Goal: Task Accomplishment & Management: Use online tool/utility

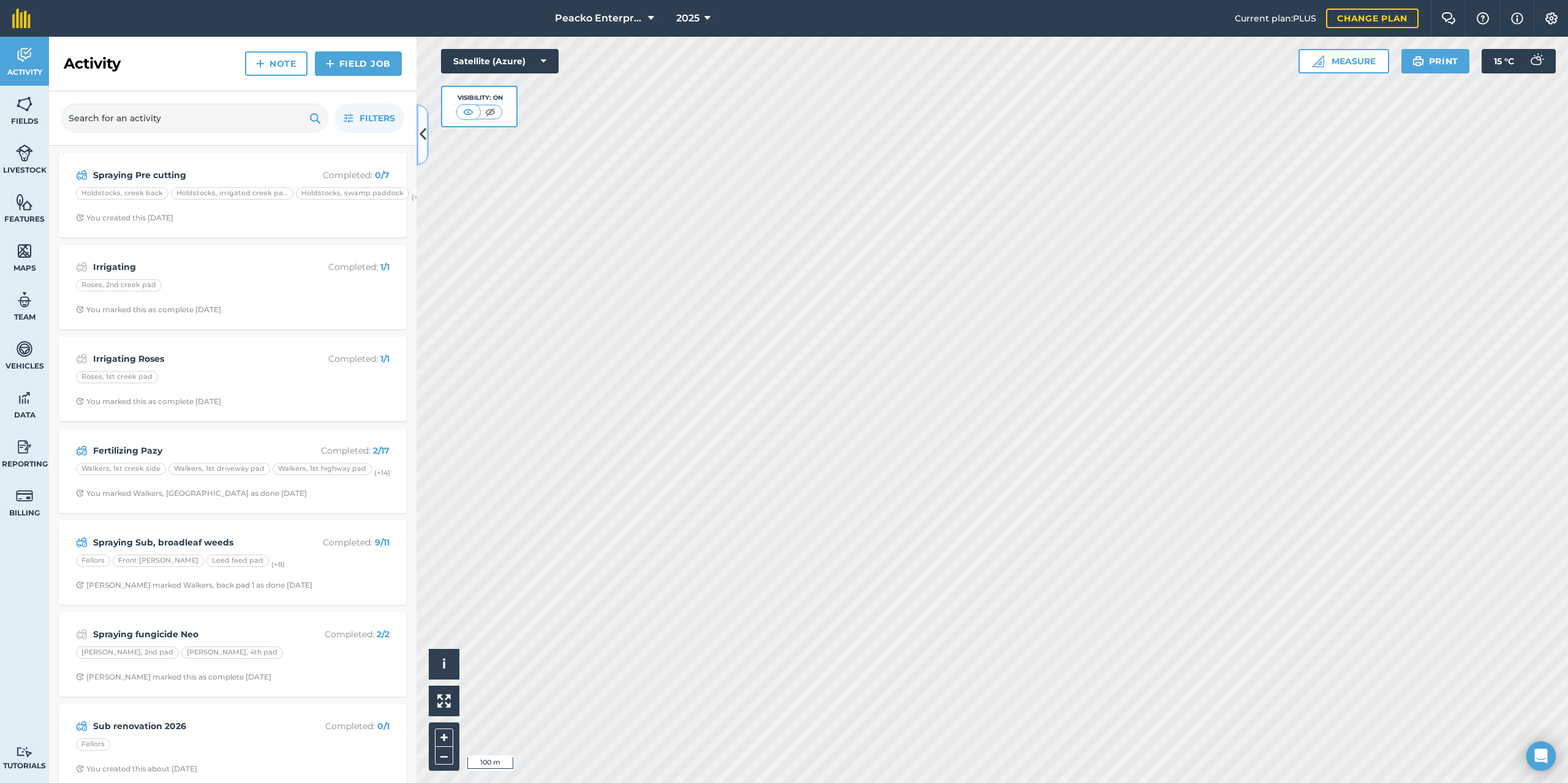
click at [426, 138] on button at bounding box center [422, 134] width 12 height 61
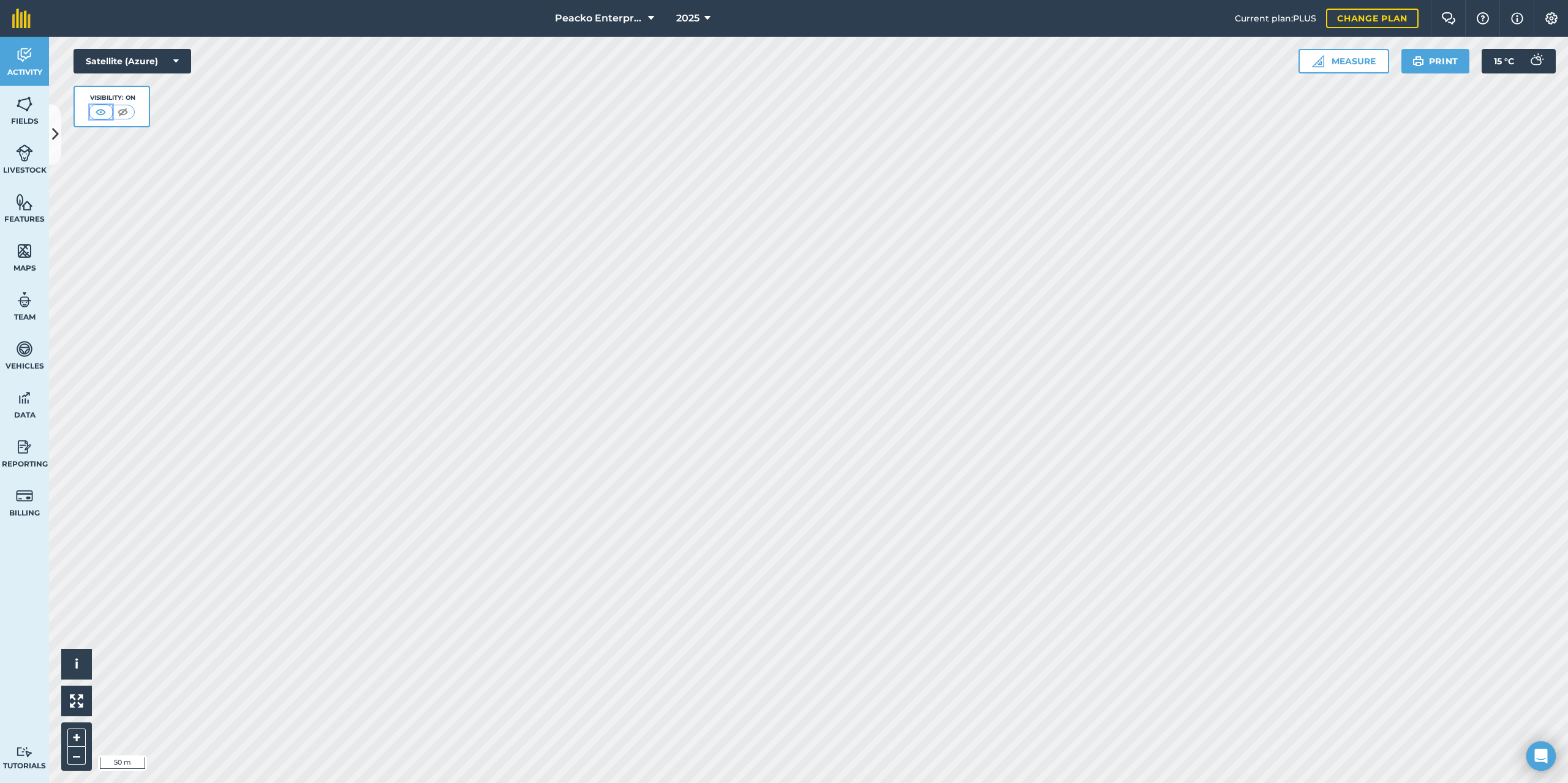
click at [104, 113] on img at bounding box center [101, 112] width 16 height 12
click at [125, 113] on img at bounding box center [122, 112] width 16 height 12
click at [104, 112] on img at bounding box center [101, 112] width 16 height 12
click at [19, 113] on link "Fields" at bounding box center [25, 110] width 49 height 49
click at [55, 138] on icon at bounding box center [55, 134] width 7 height 22
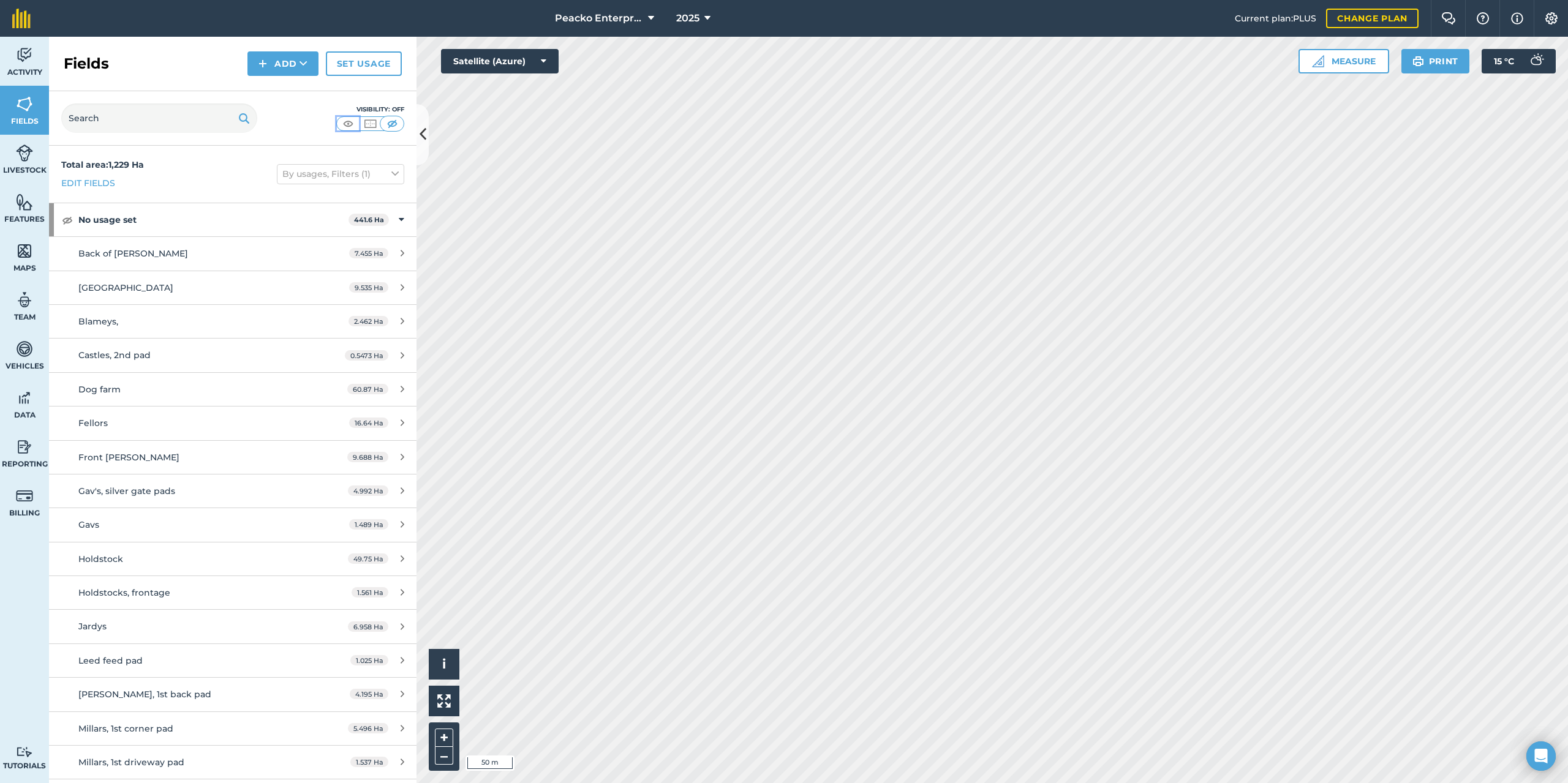
click at [343, 128] on img at bounding box center [348, 124] width 16 height 12
click at [1346, 58] on button "Measure" at bounding box center [1343, 61] width 90 height 25
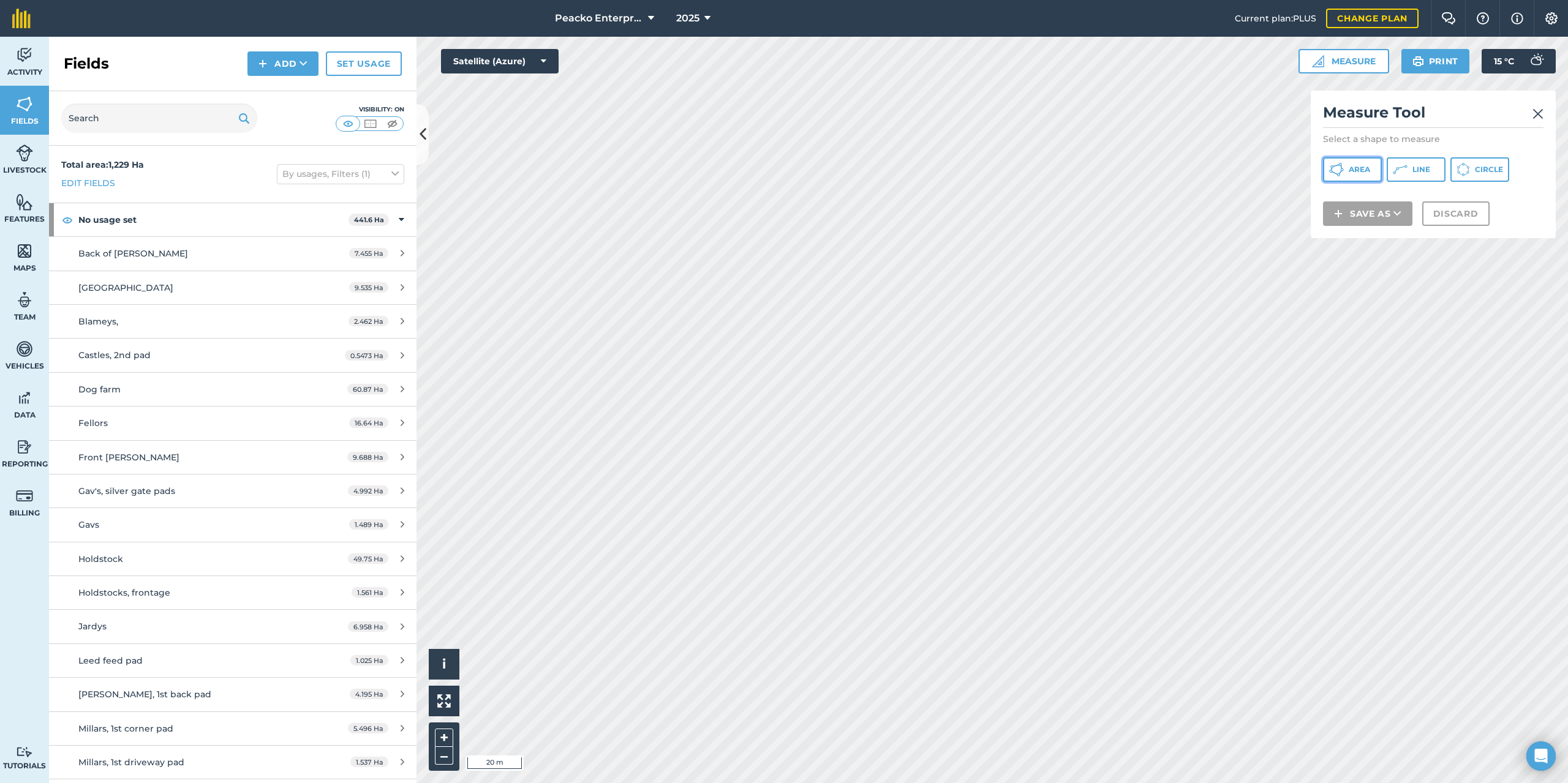
click at [1366, 175] on button "Area" at bounding box center [1352, 169] width 59 height 25
click at [1392, 231] on button "Save as" at bounding box center [1367, 229] width 90 height 25
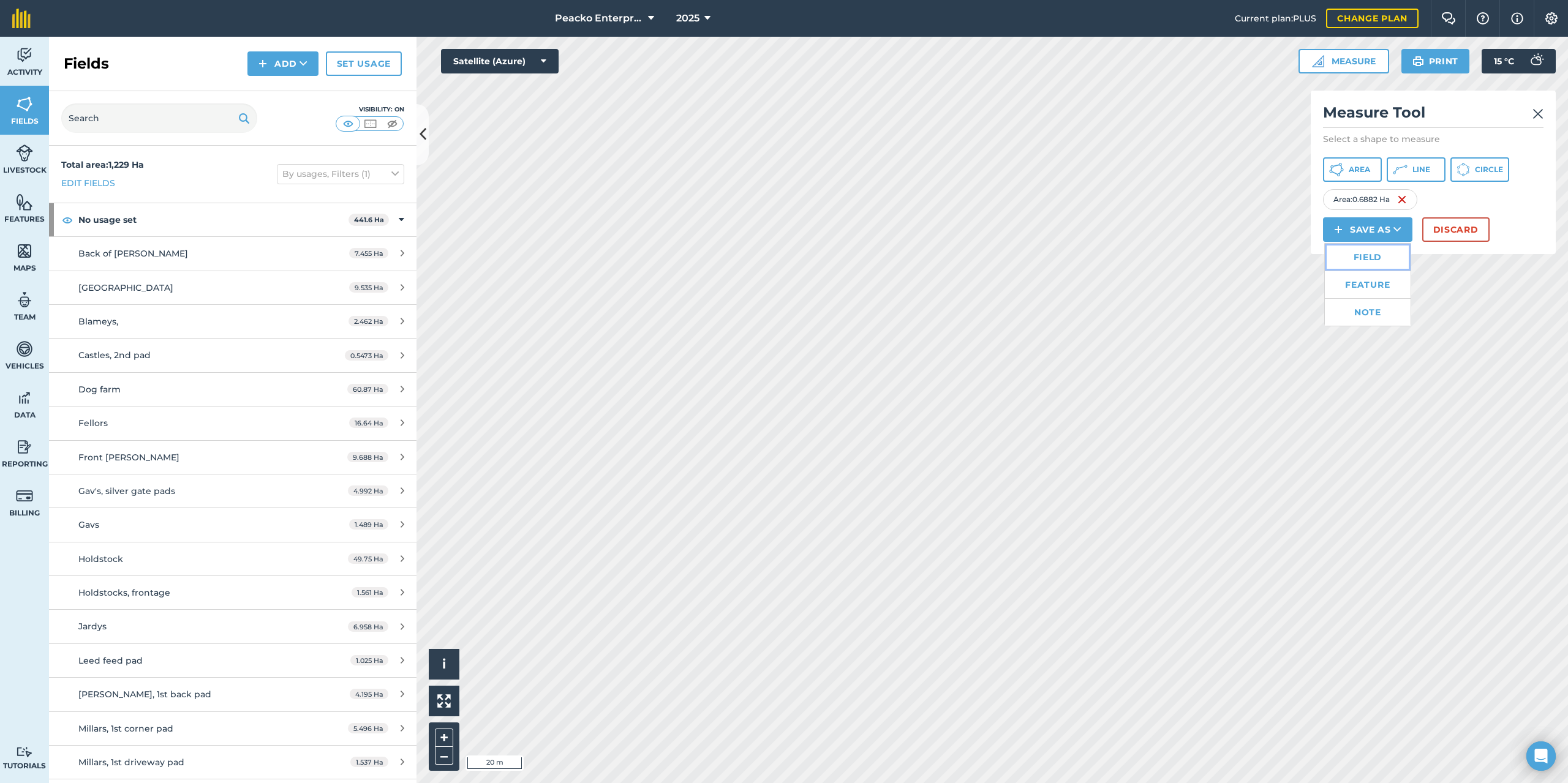
click at [1375, 258] on link "Field" at bounding box center [1367, 258] width 86 height 27
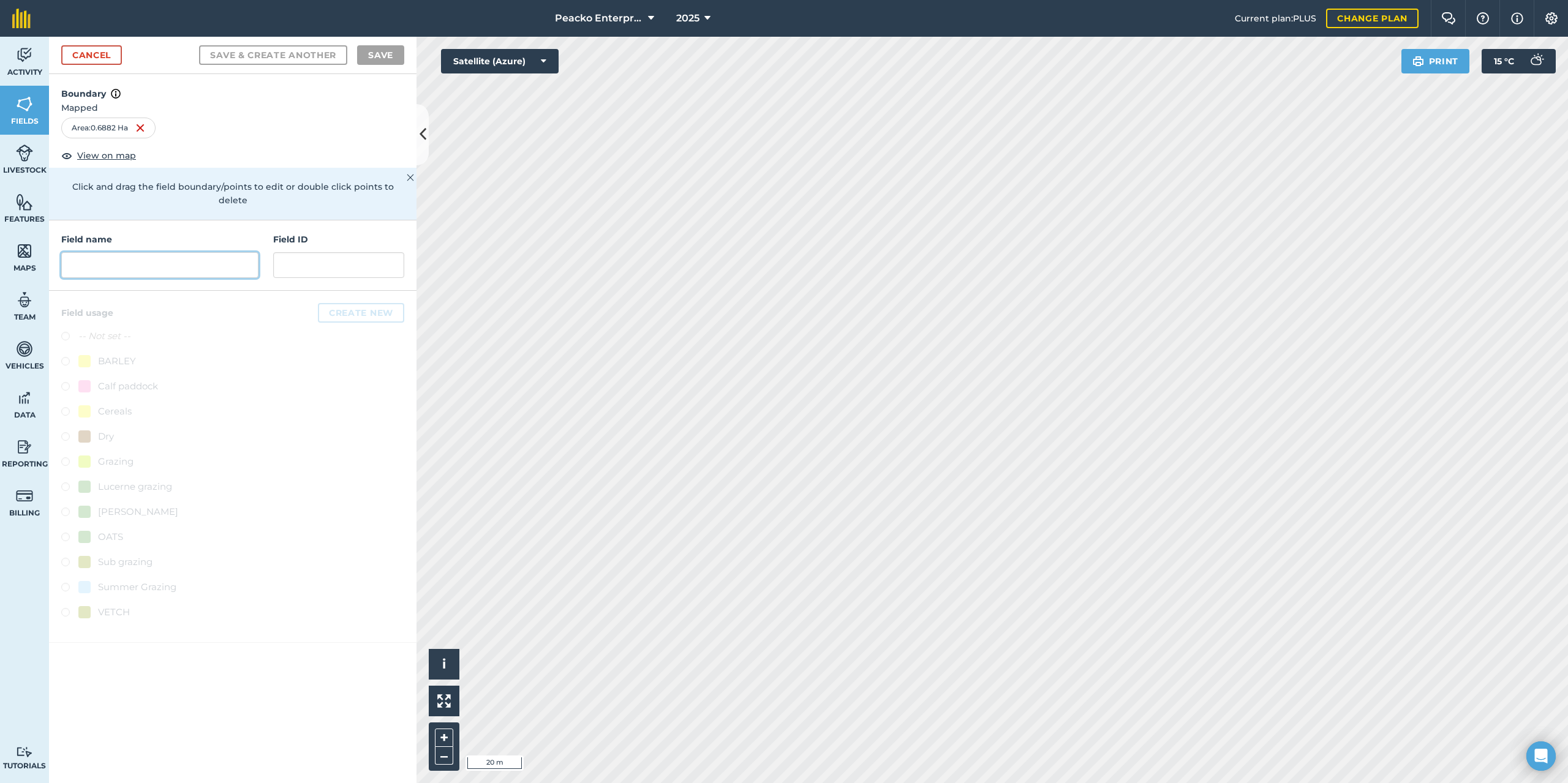
click at [228, 260] on input "text" at bounding box center [160, 265] width 197 height 25
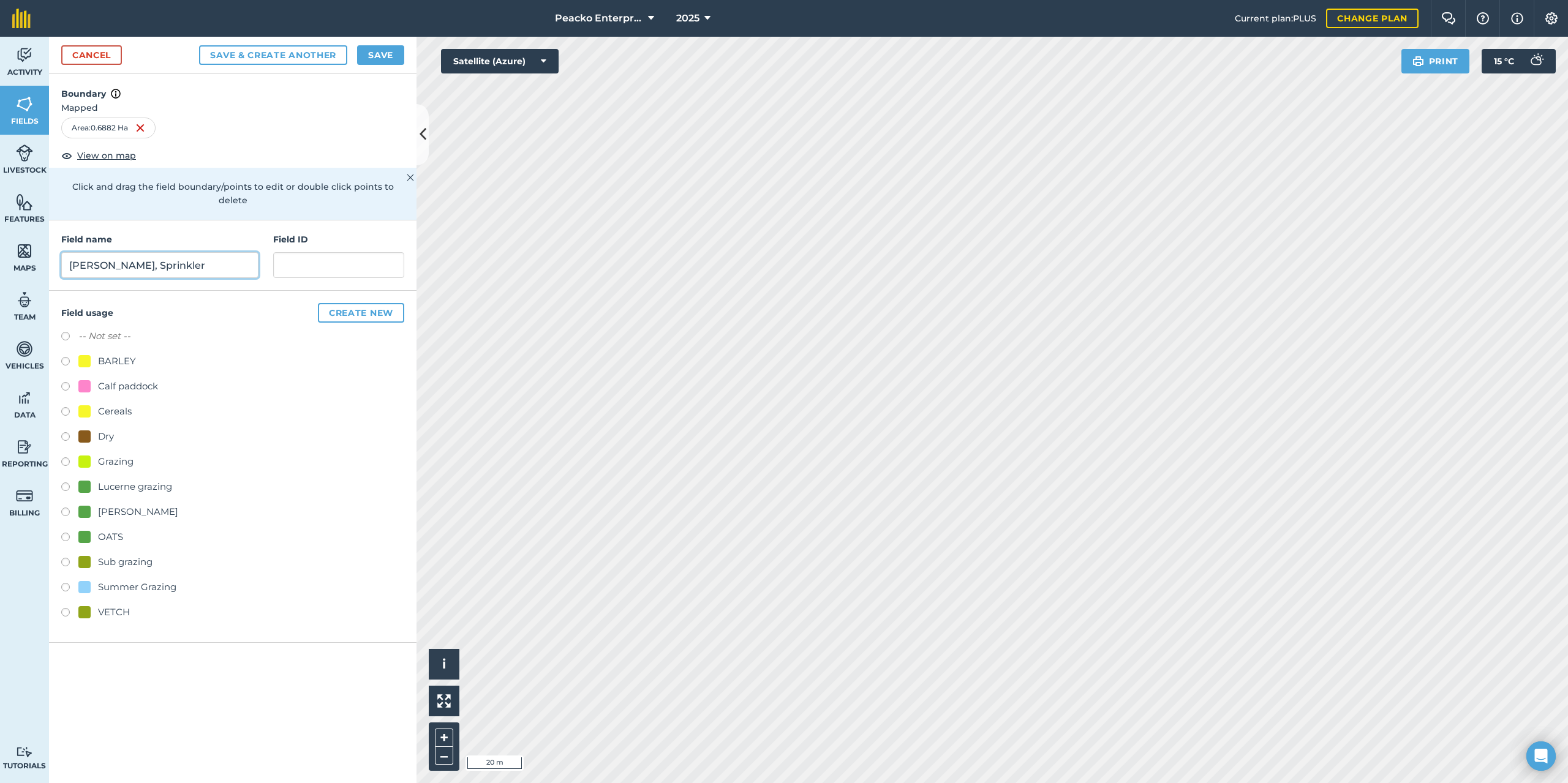
type input "[PERSON_NAME], Sprinkler"
click at [112, 405] on div "Cereals" at bounding box center [114, 412] width 34 height 15
radio input "true"
click at [384, 49] on button "Save" at bounding box center [380, 55] width 47 height 19
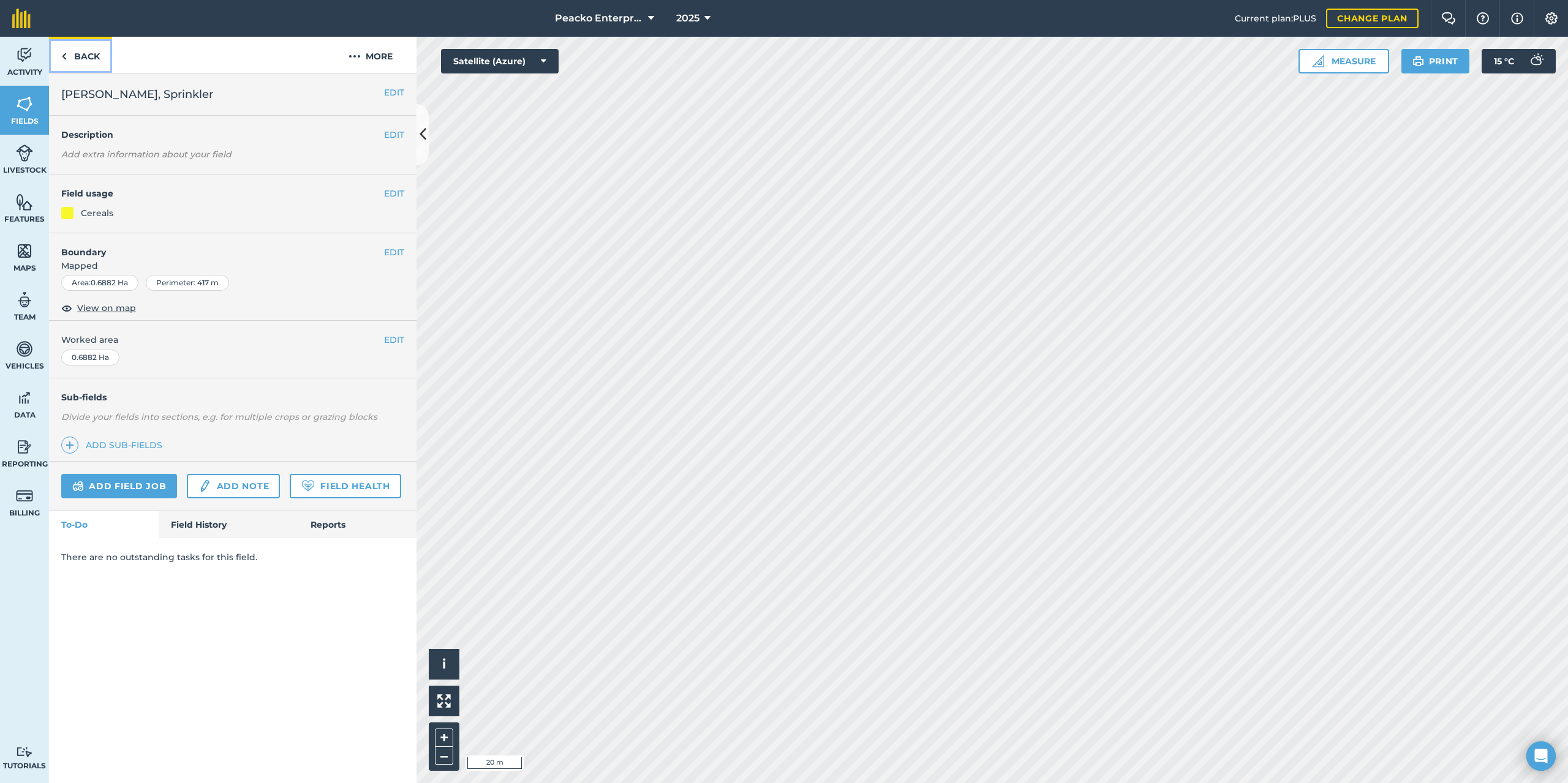
click at [75, 60] on link "Back" at bounding box center [81, 54] width 63 height 36
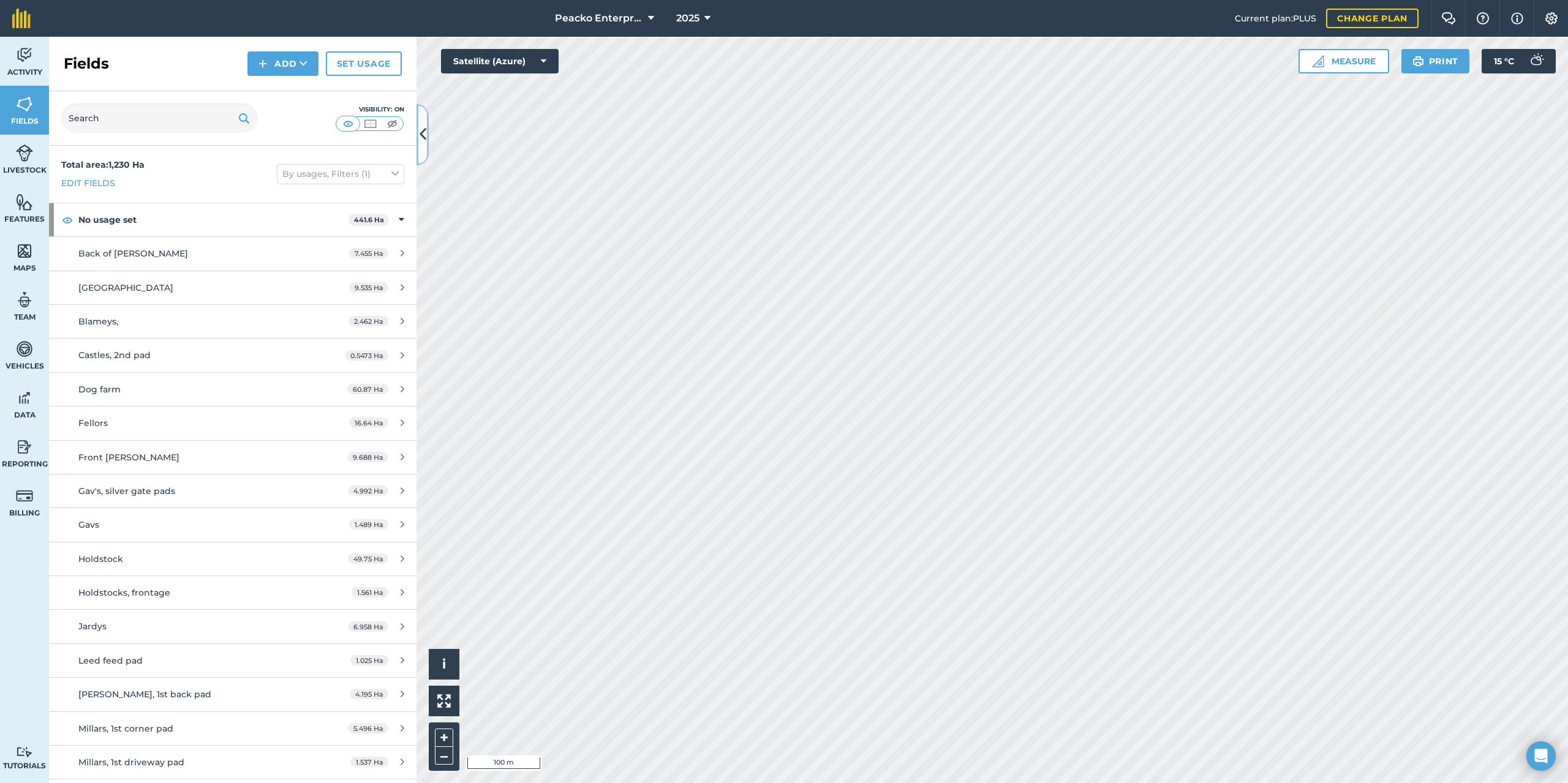
click at [418, 127] on button at bounding box center [422, 134] width 12 height 61
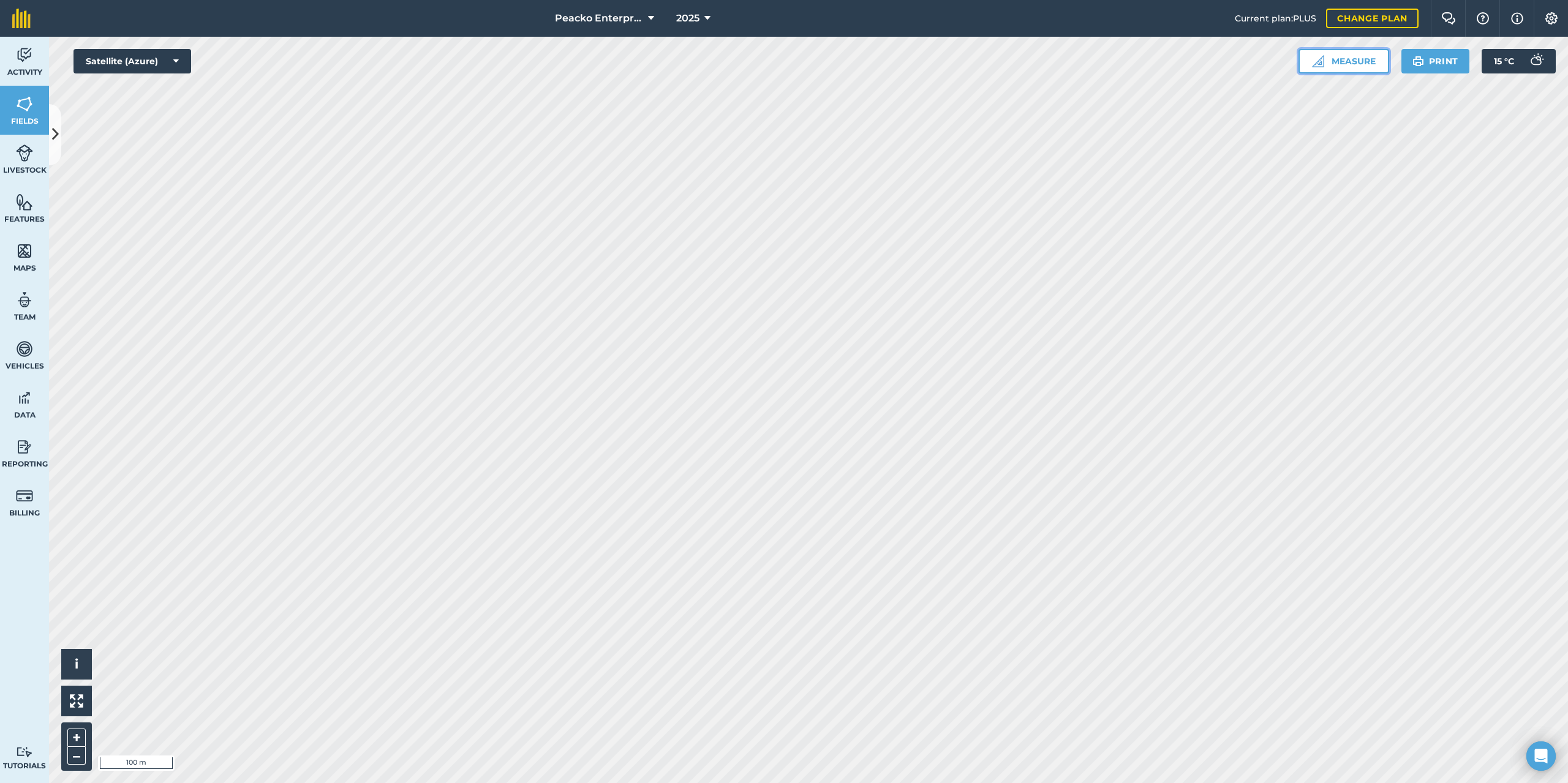
click at [1326, 63] on button "Measure" at bounding box center [1343, 61] width 90 height 25
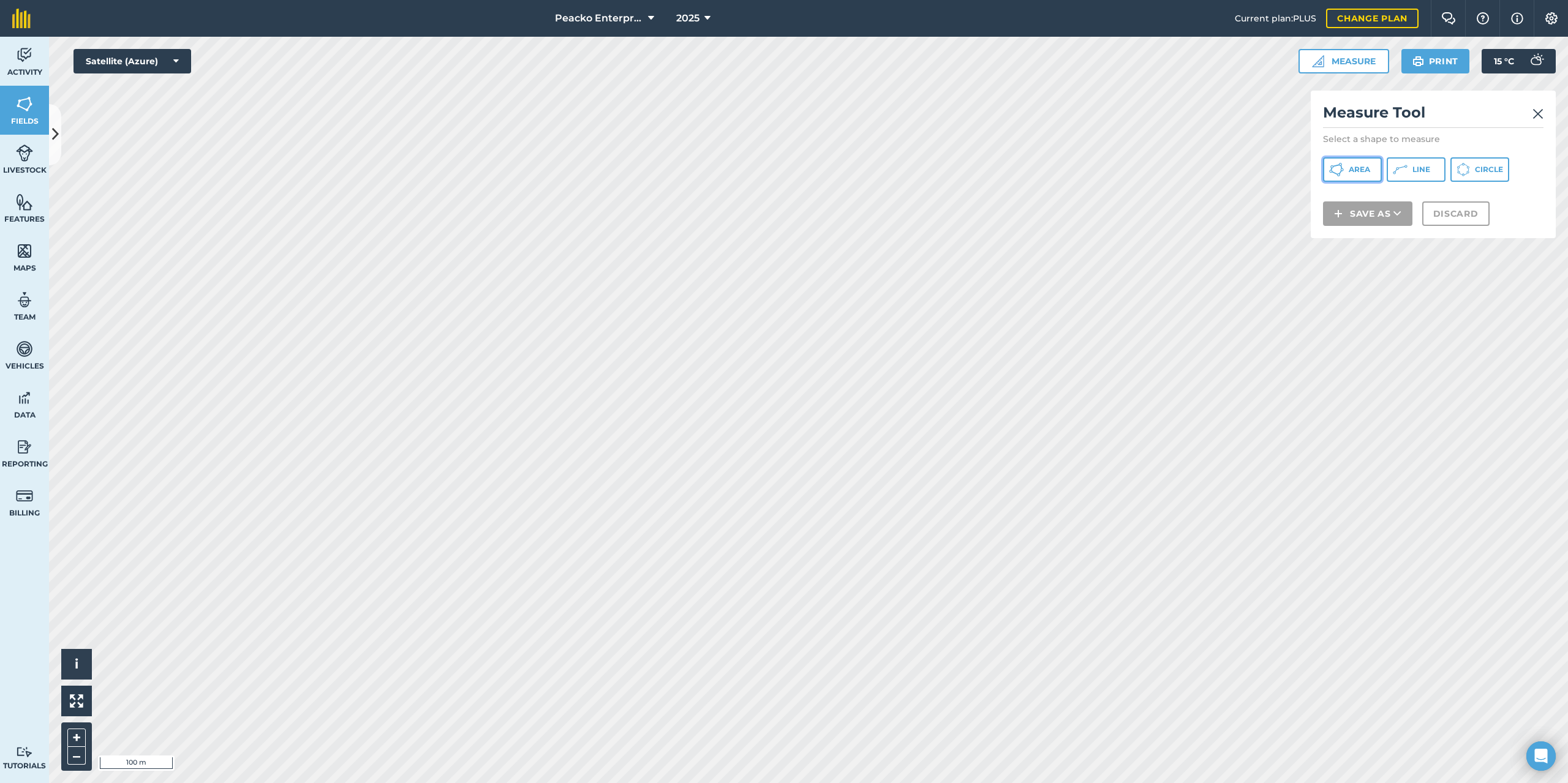
click at [1366, 159] on button "Area" at bounding box center [1352, 169] width 59 height 25
click at [1400, 228] on icon at bounding box center [1397, 229] width 8 height 12
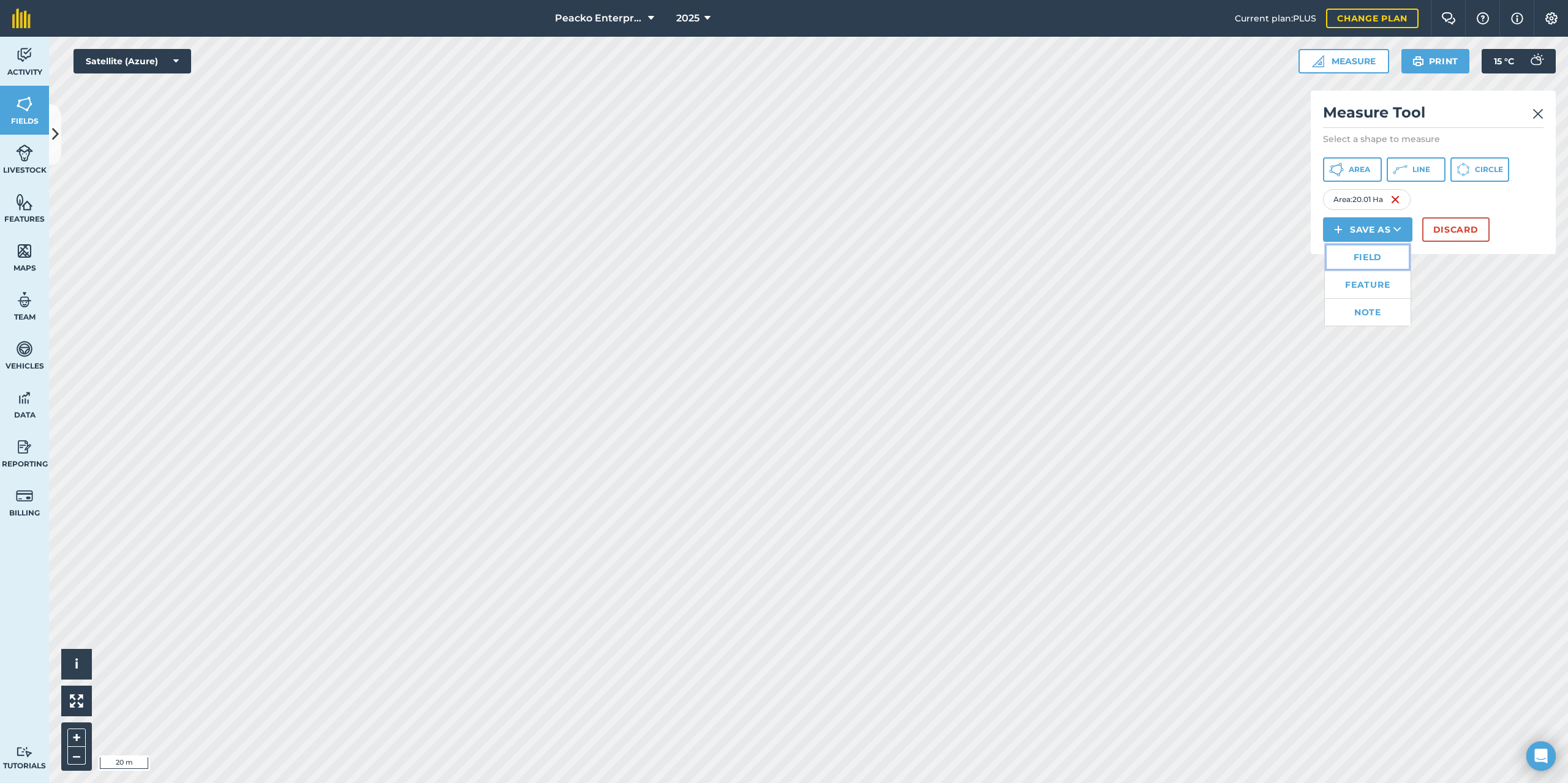
click at [1369, 251] on link "Field" at bounding box center [1367, 258] width 86 height 27
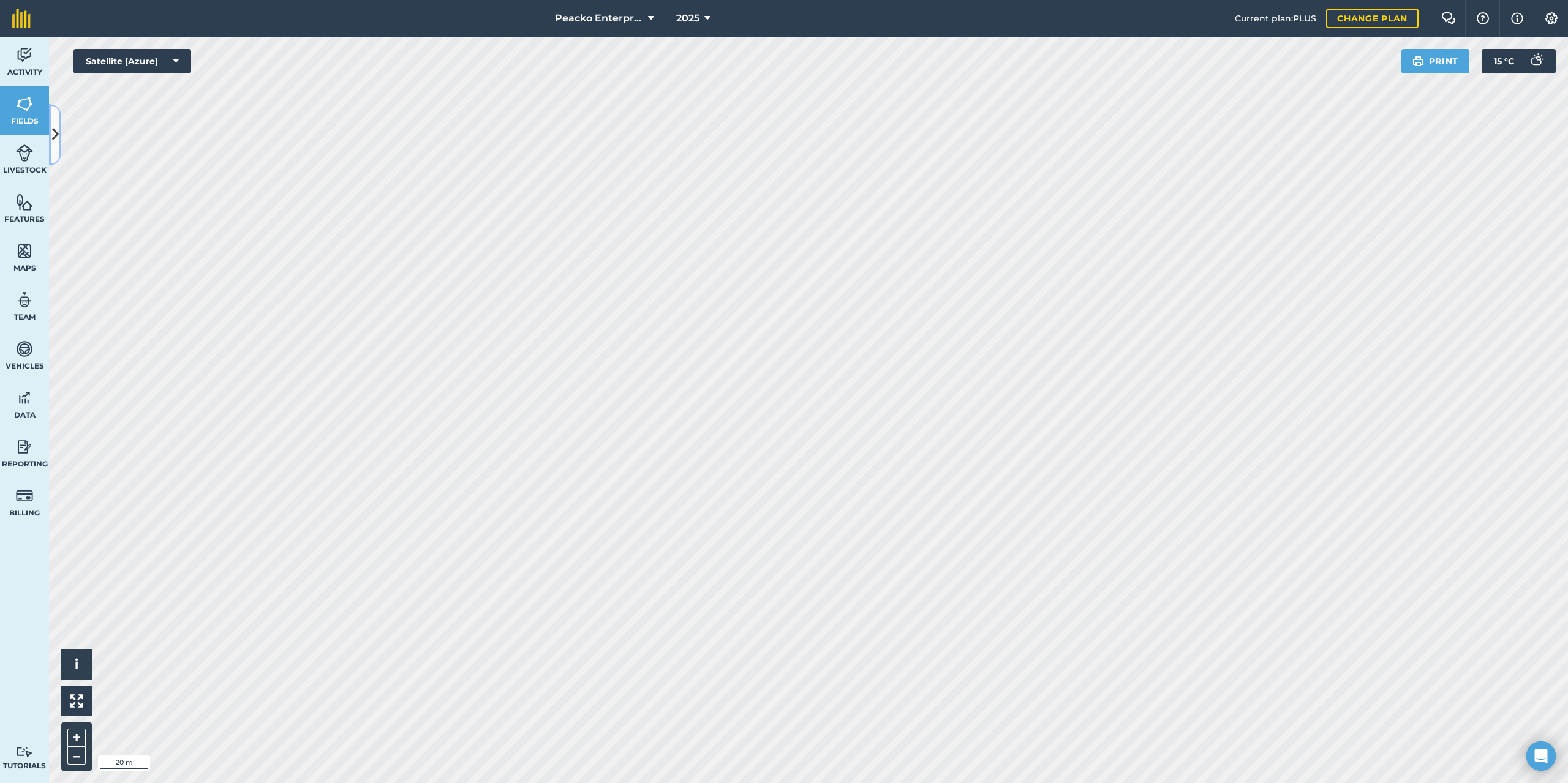
click at [57, 140] on icon at bounding box center [55, 134] width 7 height 22
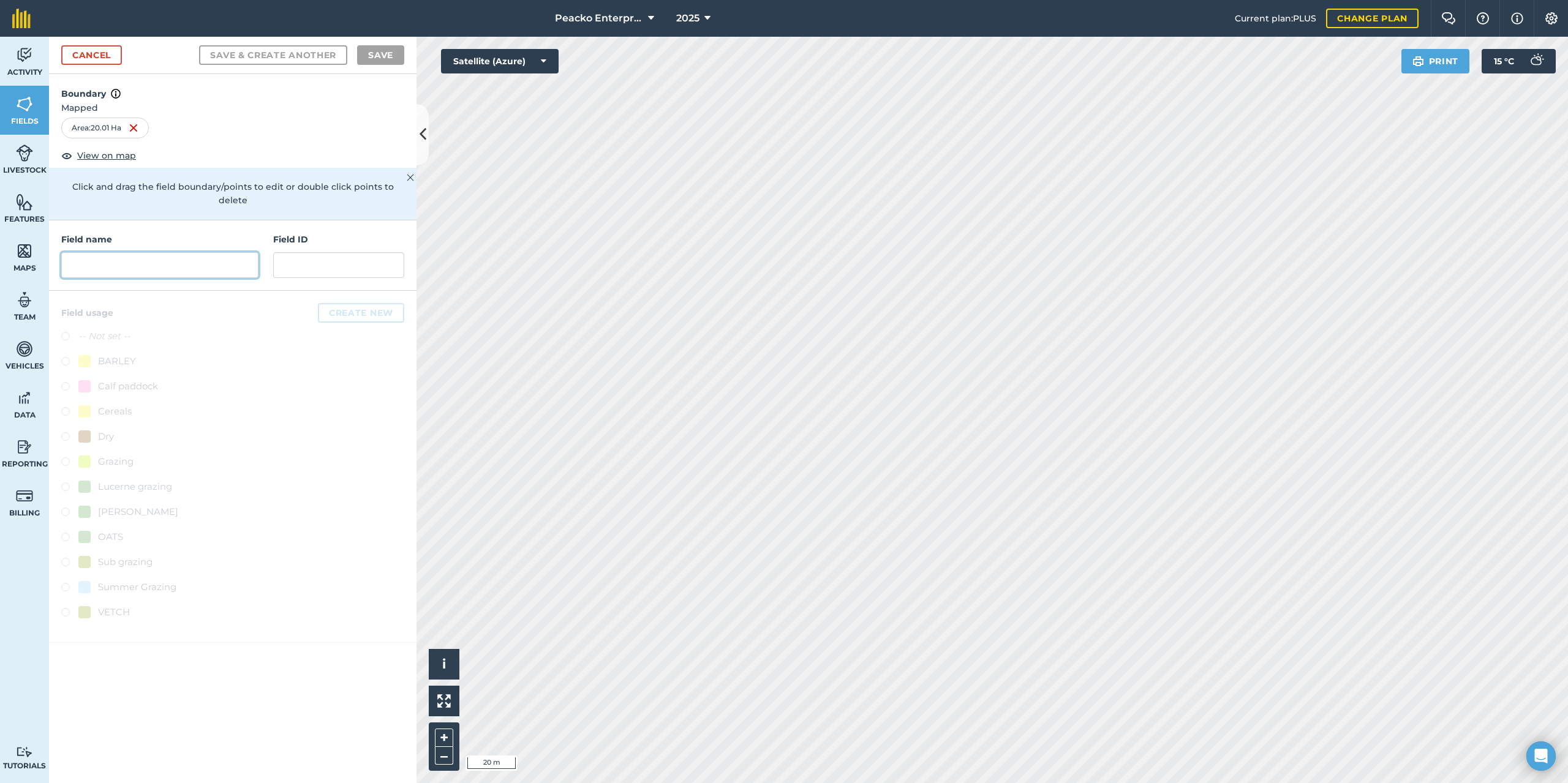
click at [202, 252] on input "text" at bounding box center [160, 265] width 197 height 25
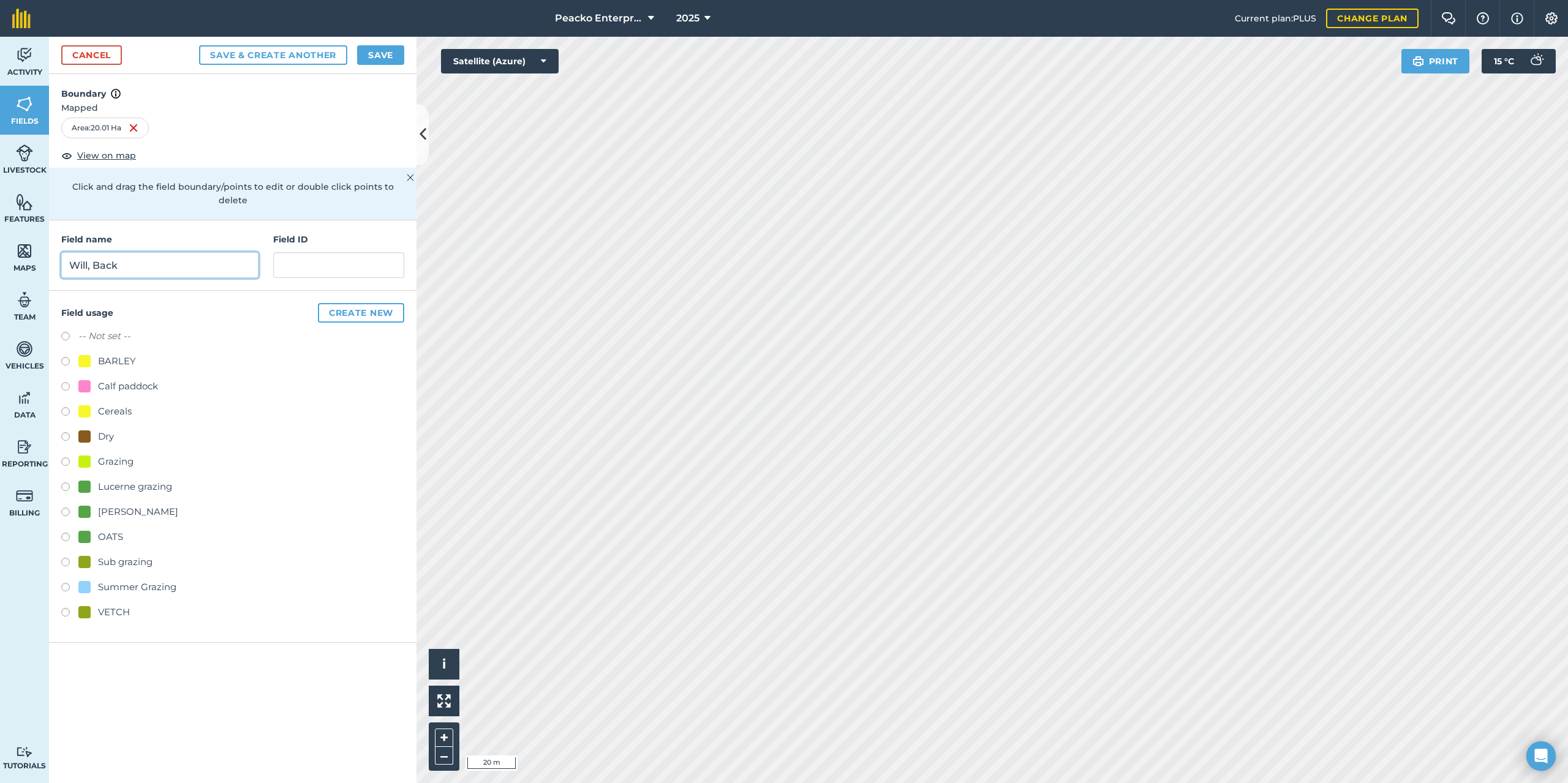
type input "Will, Back"
click at [66, 332] on label at bounding box center [69, 338] width 17 height 12
radio input "true"
click at [383, 52] on button "Save" at bounding box center [380, 55] width 47 height 19
